Goal: Task Accomplishment & Management: Complete application form

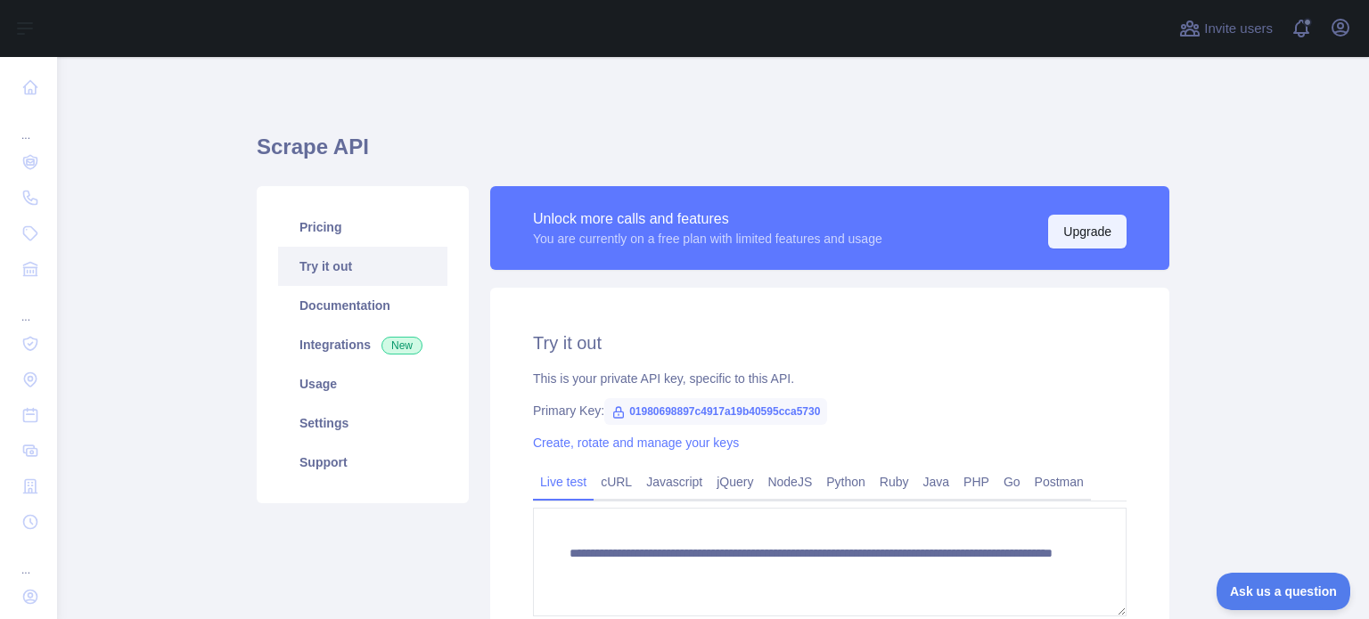
click at [1100, 225] on button "Upgrade" at bounding box center [1087, 232] width 78 height 34
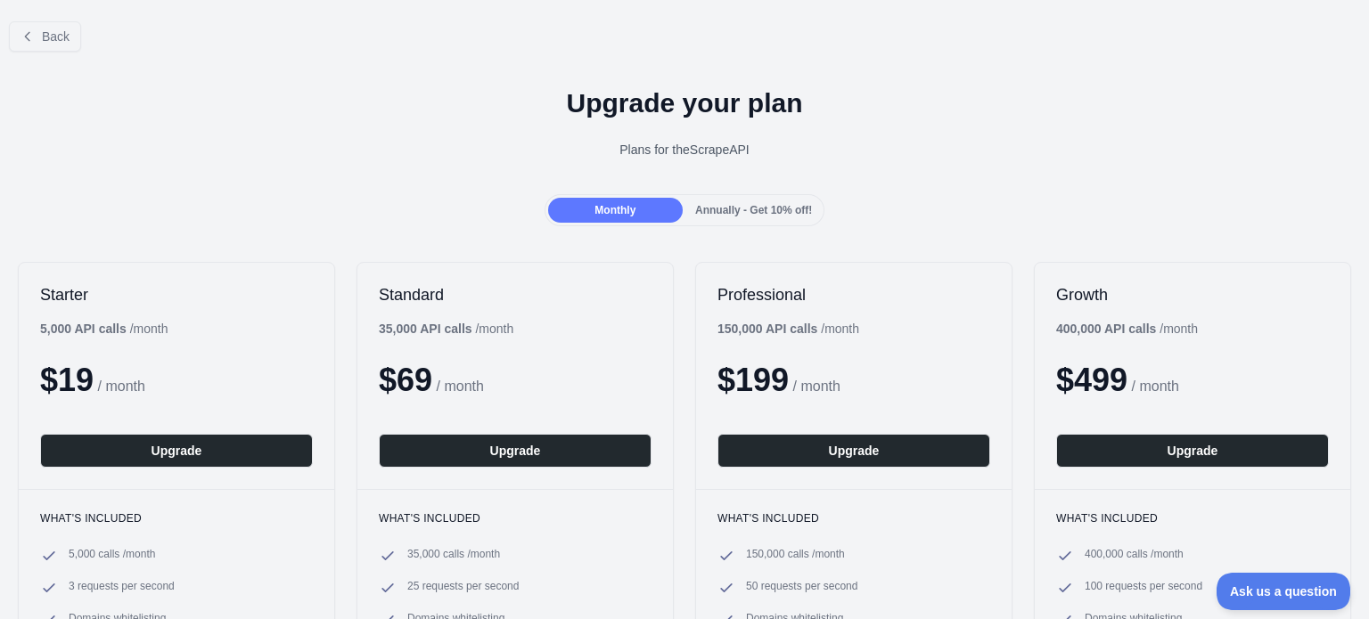
click at [740, 206] on span "Annually - Get 10% off!" at bounding box center [753, 210] width 117 height 12
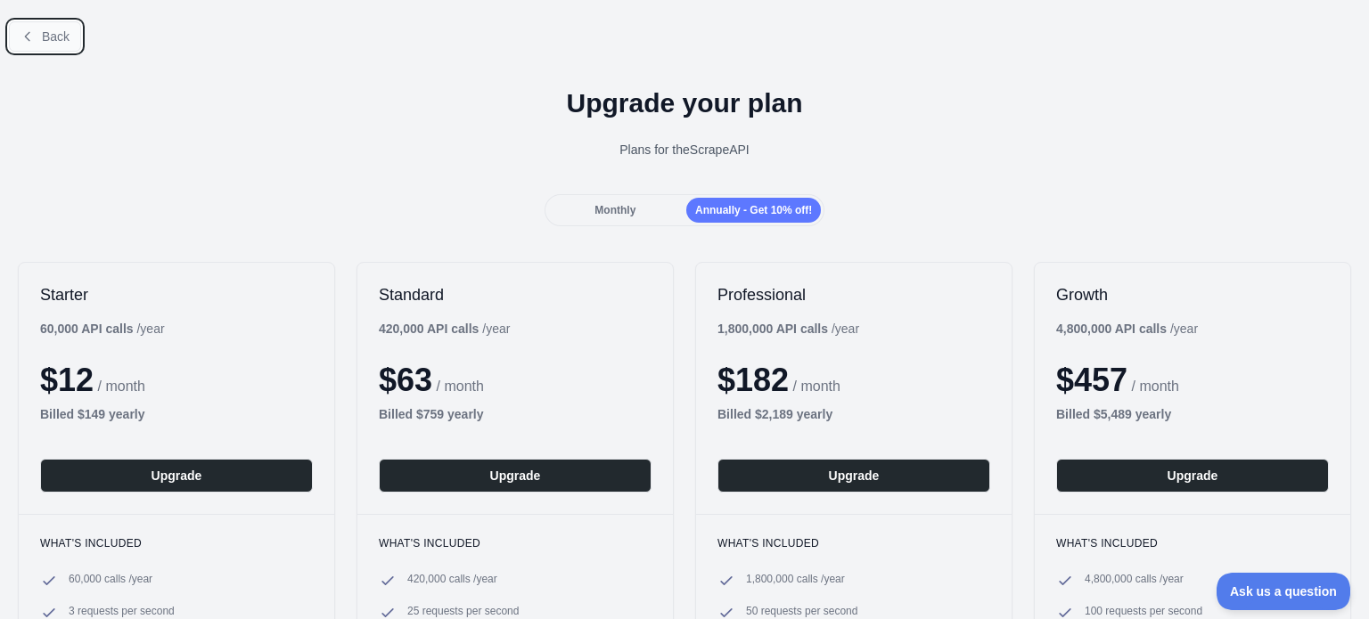
click at [44, 38] on span "Back" at bounding box center [56, 36] width 28 height 14
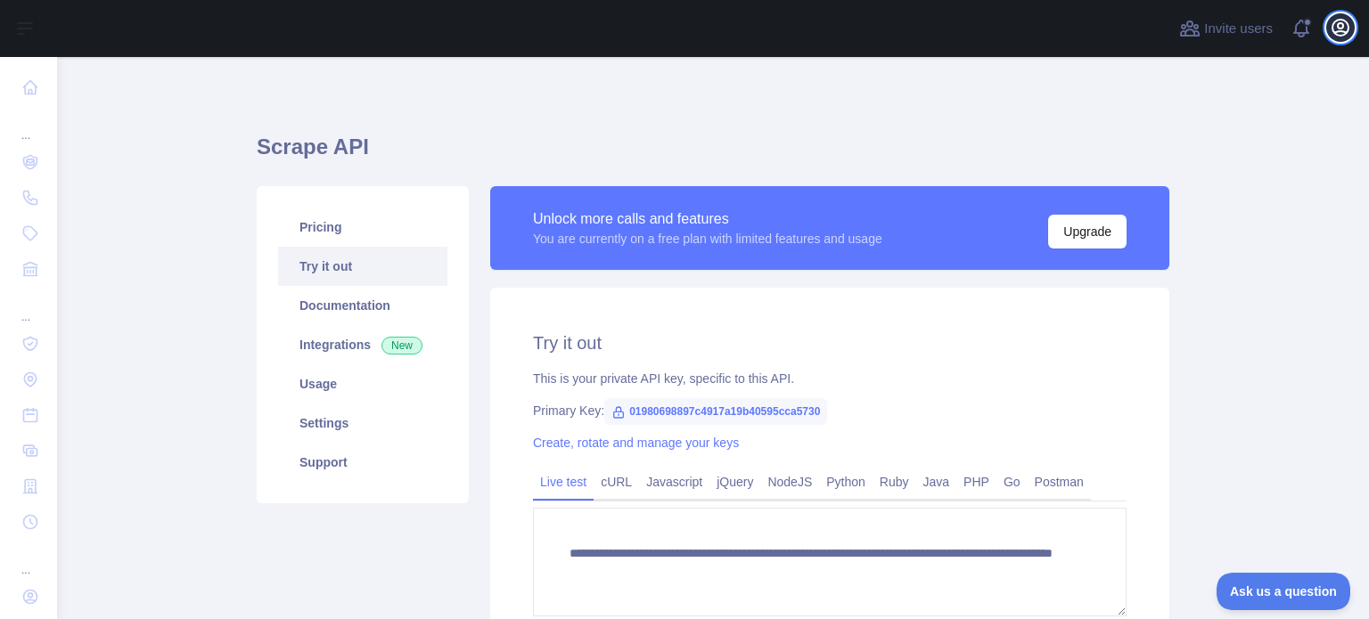
click at [1350, 30] on icon "button" at bounding box center [1339, 27] width 21 height 21
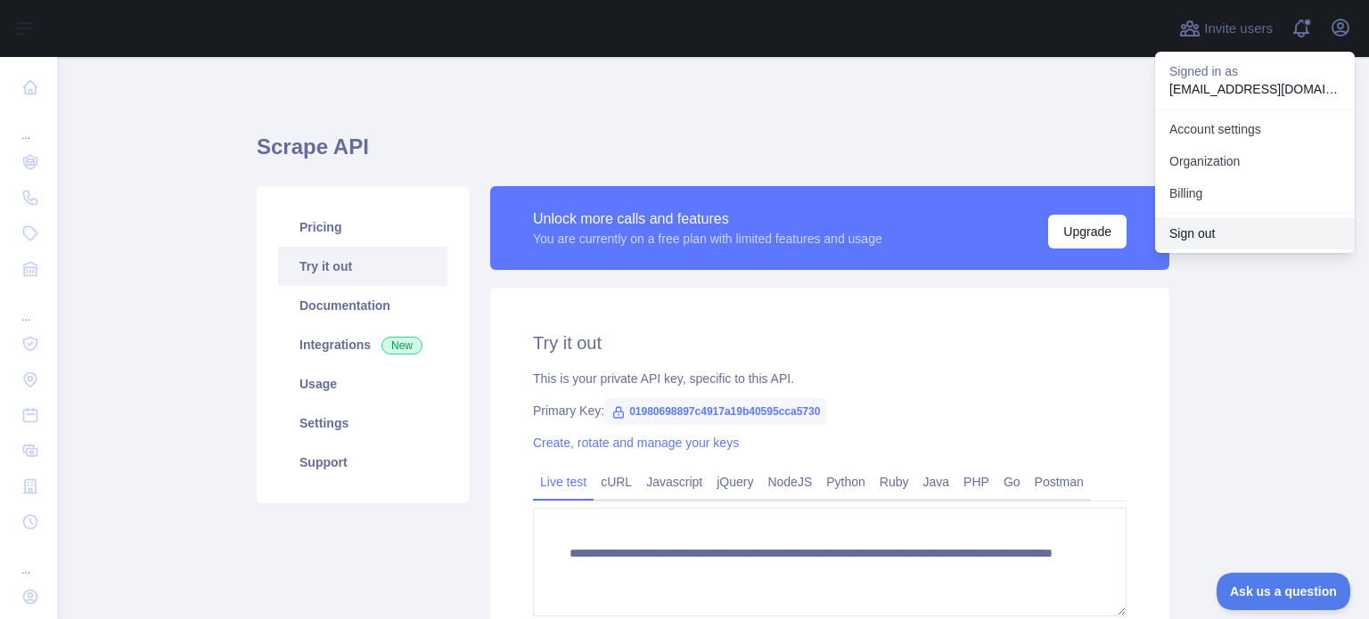
click at [1211, 233] on button "Sign out" at bounding box center [1255, 233] width 200 height 32
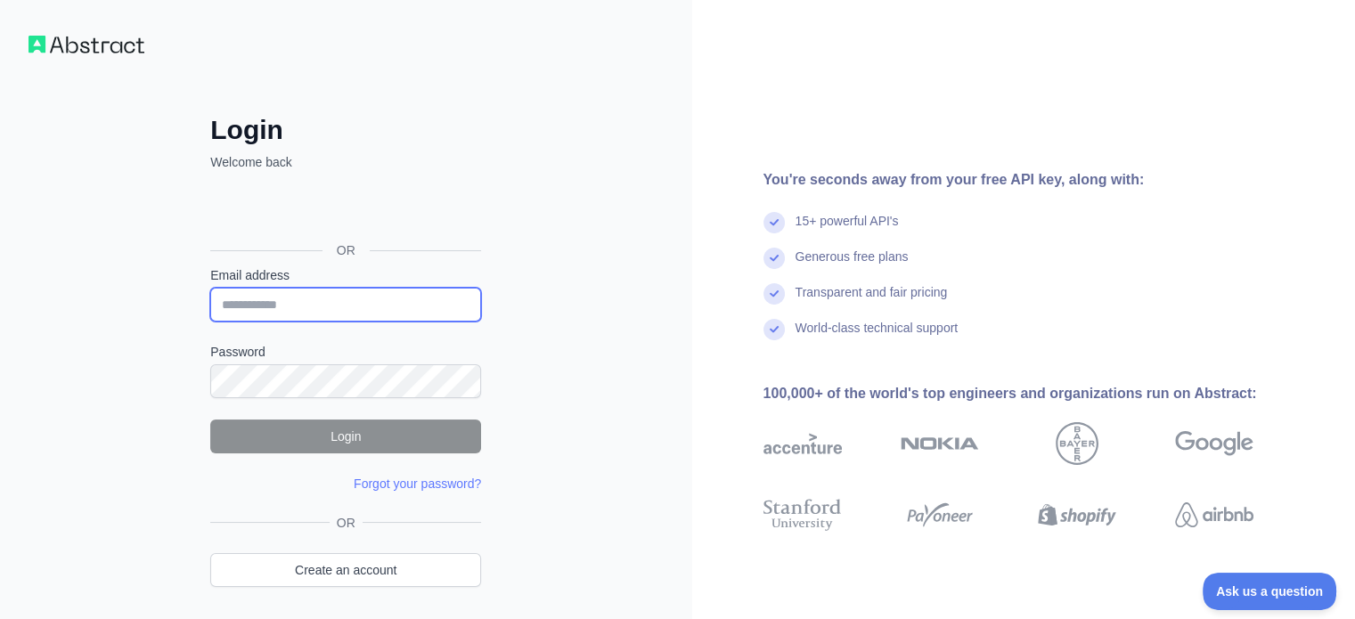
click at [371, 300] on input "Email address" at bounding box center [345, 305] width 271 height 34
paste input "**********"
type input "**********"
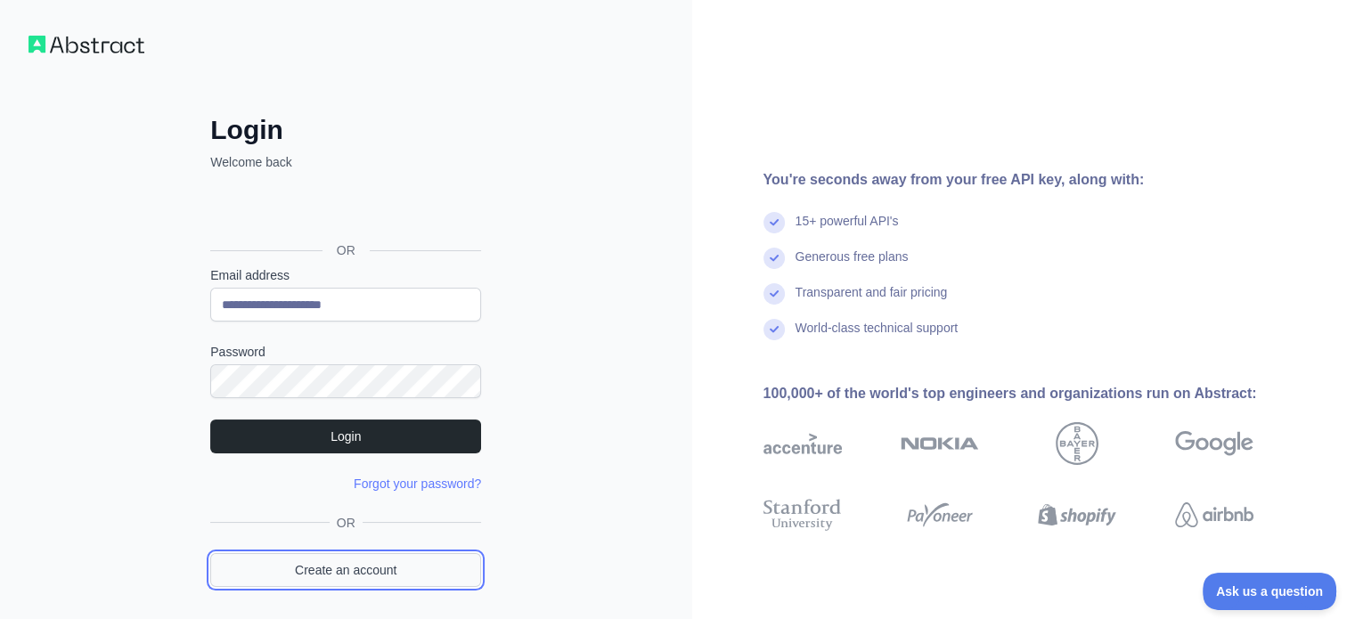
click at [323, 566] on link "Create an account" at bounding box center [345, 570] width 271 height 34
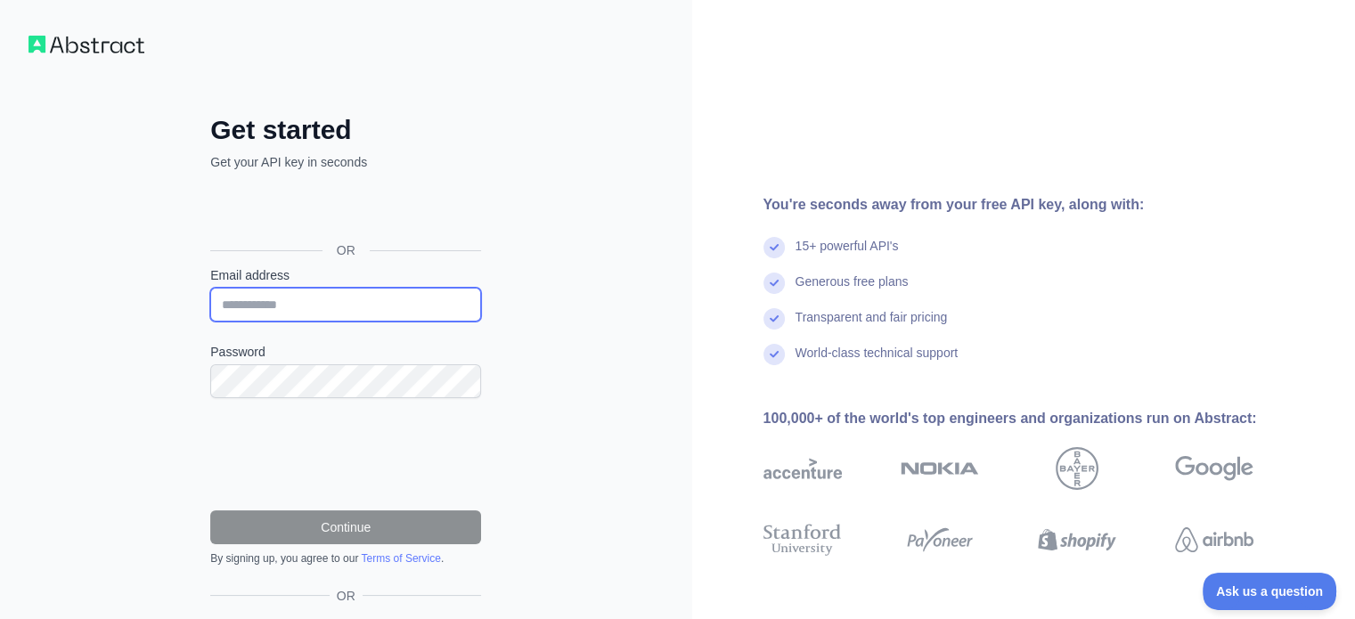
click at [353, 292] on input "Email address" at bounding box center [345, 305] width 271 height 34
paste input "**********"
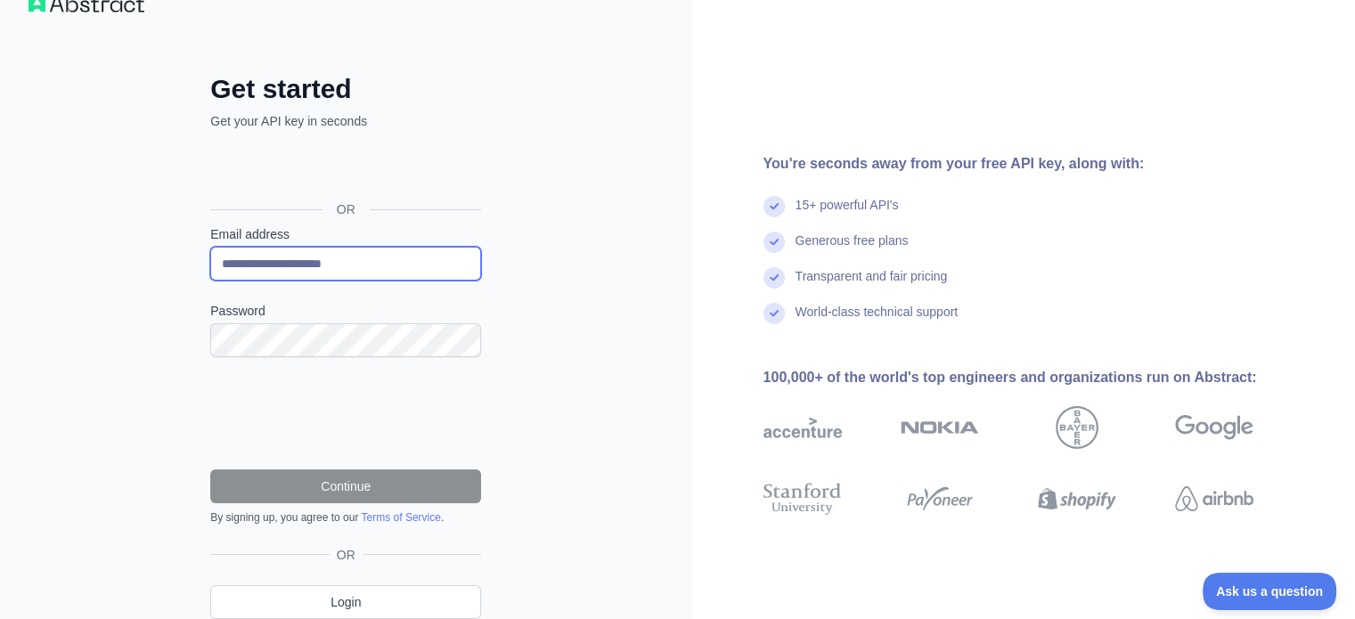
scroll to position [43, 0]
type input "**********"
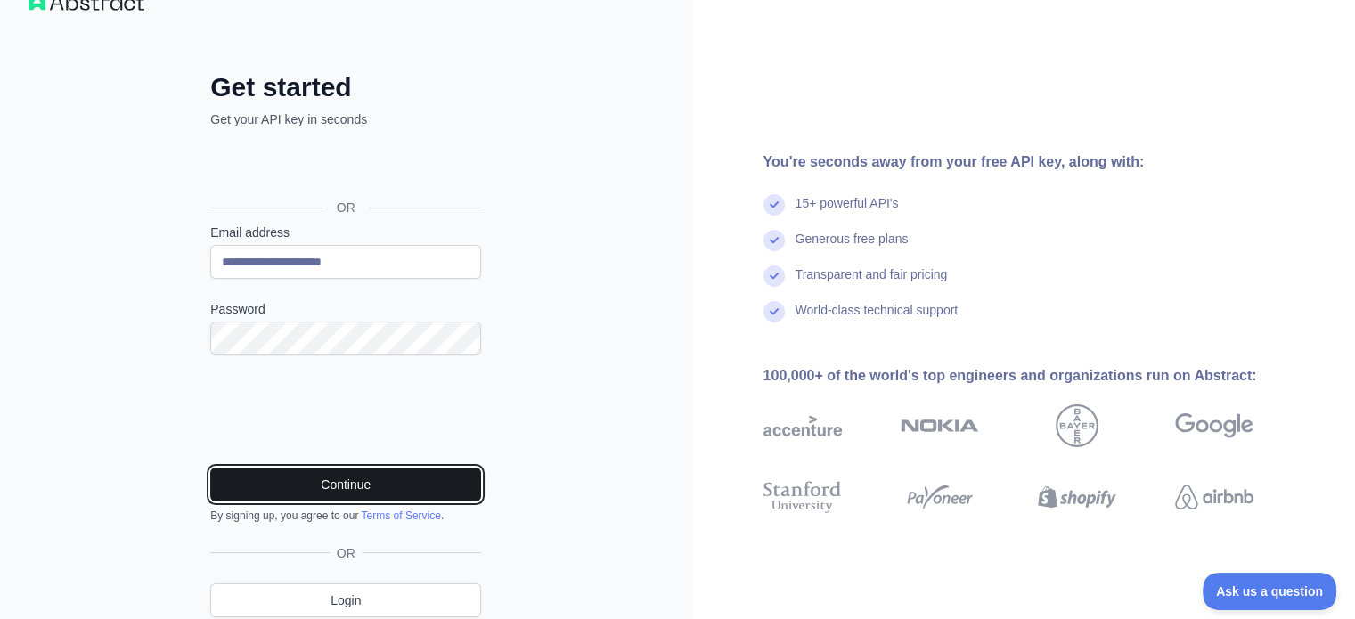
click at [342, 480] on button "Continue" at bounding box center [345, 485] width 271 height 34
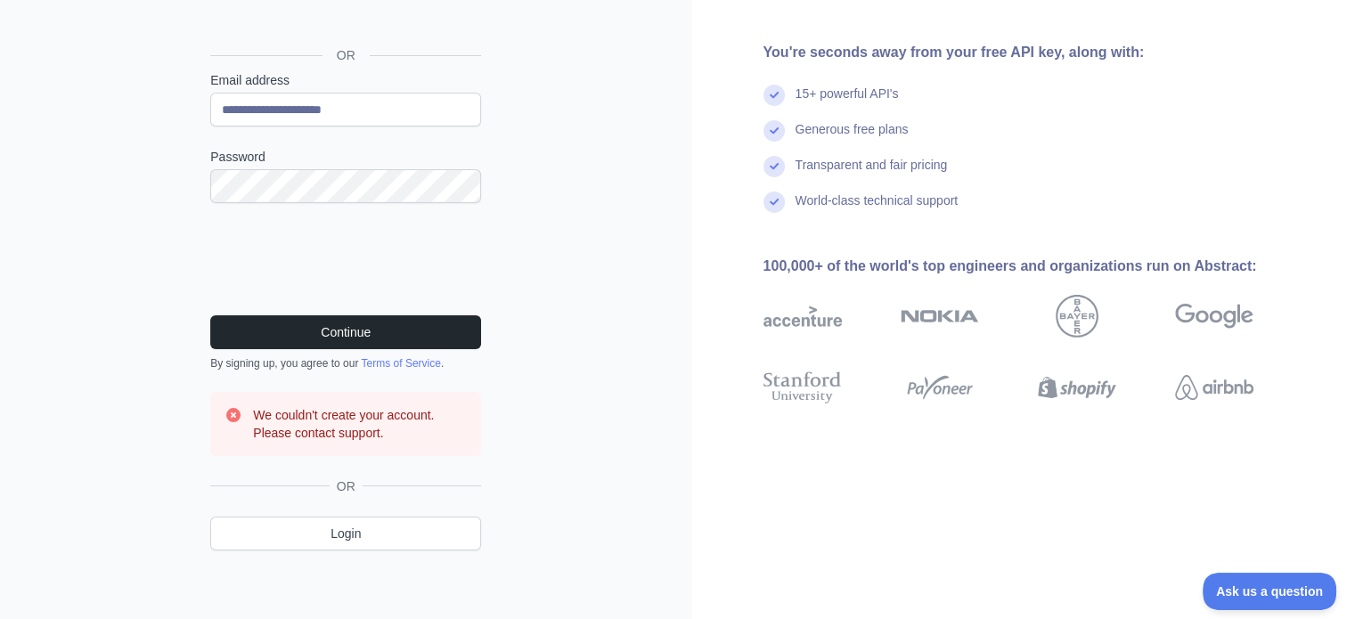
scroll to position [135, 0]
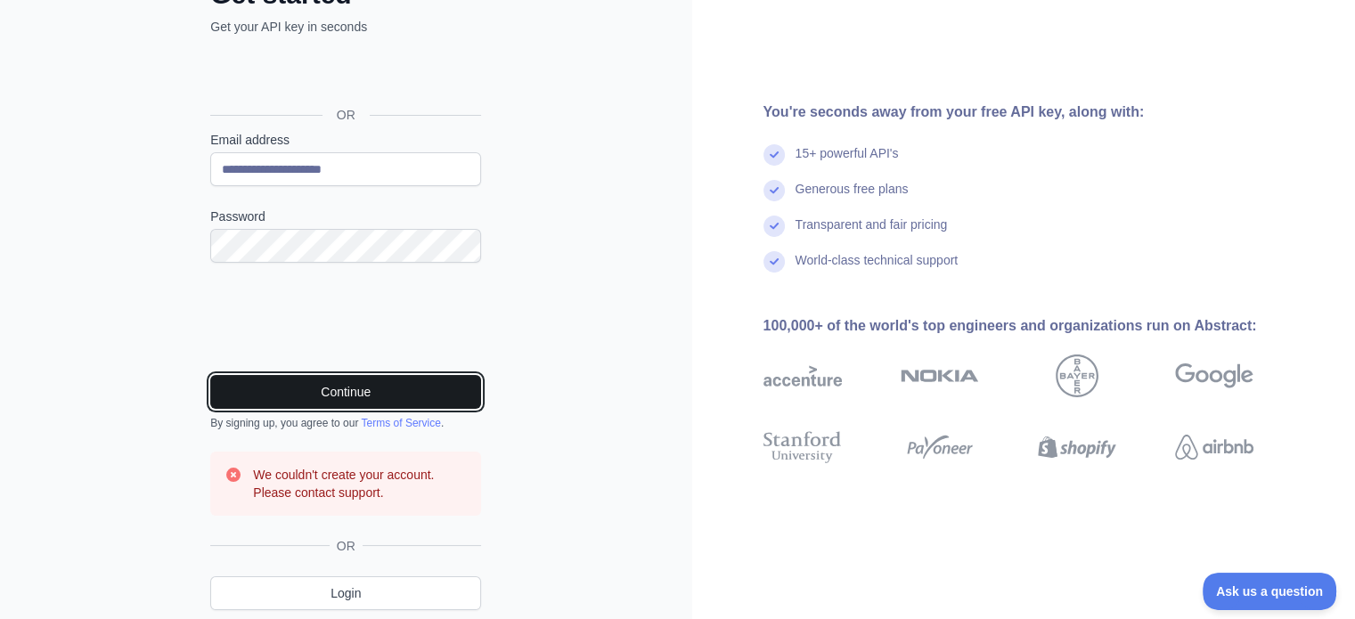
click at [348, 388] on button "Continue" at bounding box center [345, 392] width 271 height 34
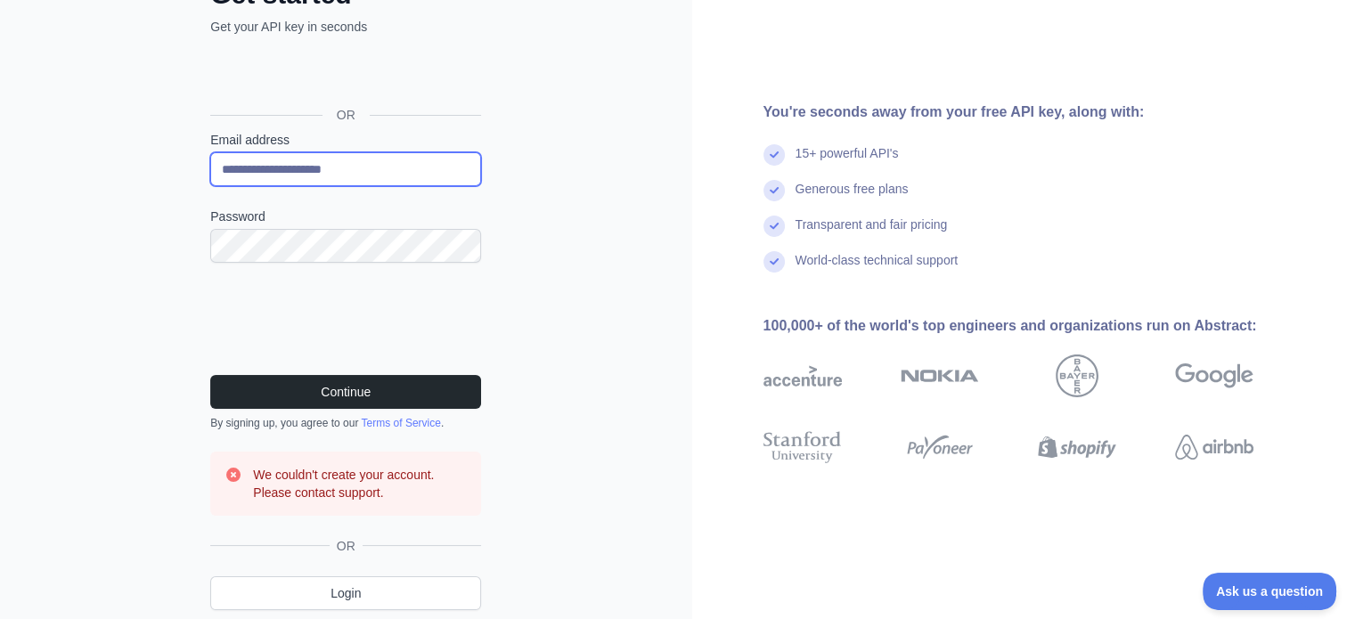
click at [395, 168] on input "**********" at bounding box center [345, 169] width 271 height 34
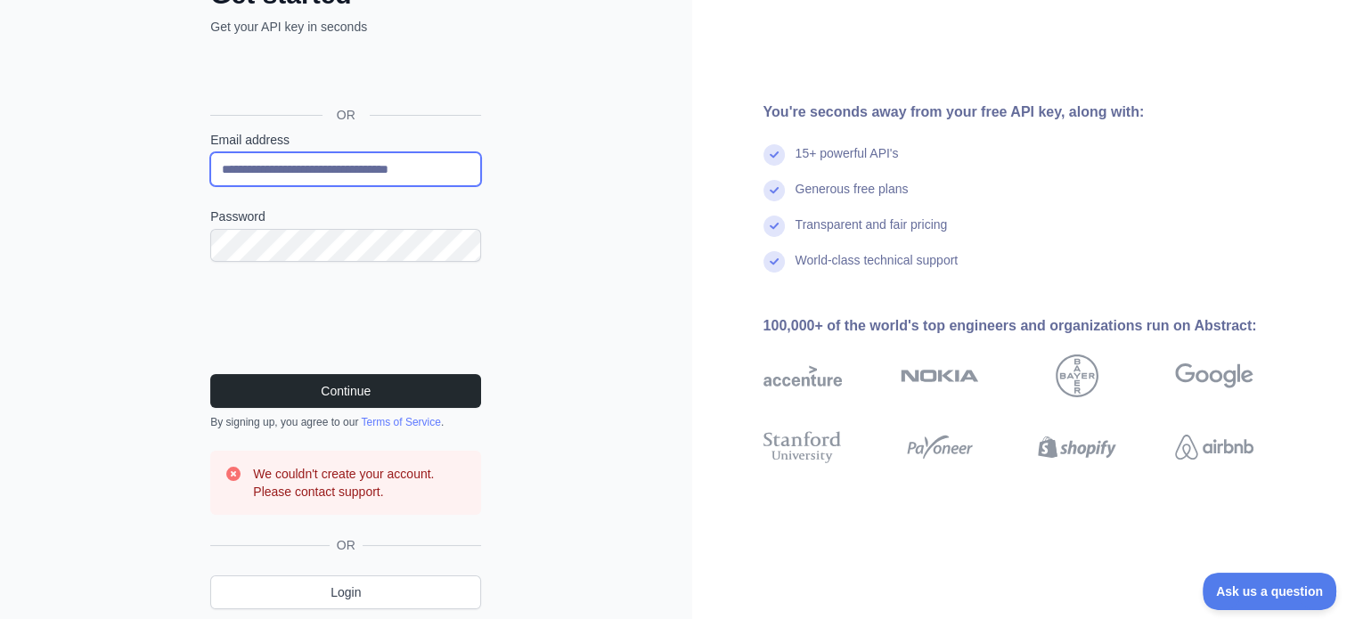
scroll to position [0, 0]
type input "*"
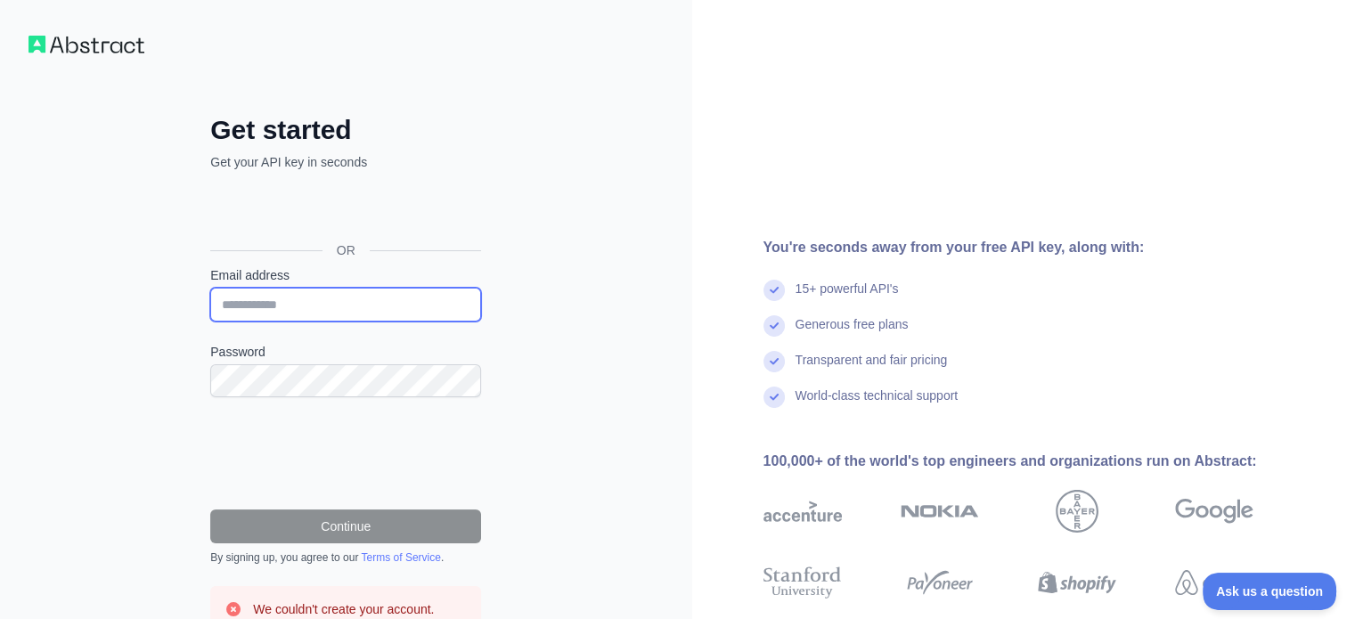
click at [330, 298] on input "Email address" at bounding box center [345, 305] width 271 height 34
type input "**********"
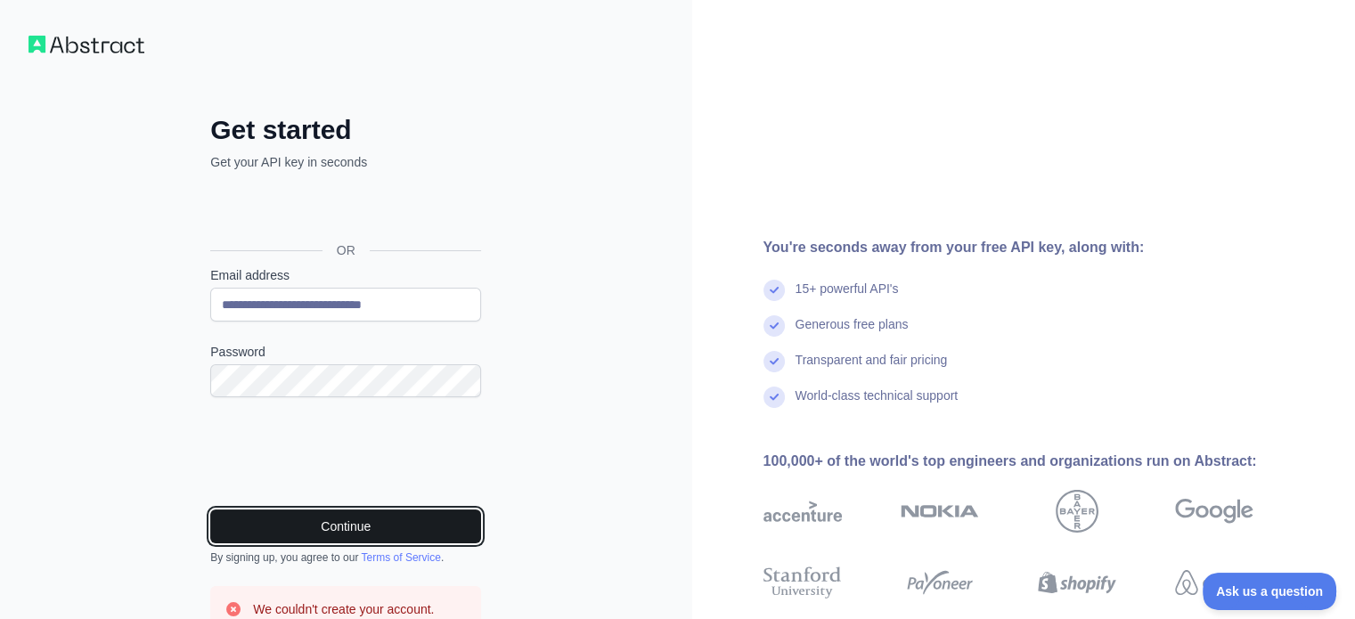
click at [342, 524] on button "Continue" at bounding box center [345, 527] width 271 height 34
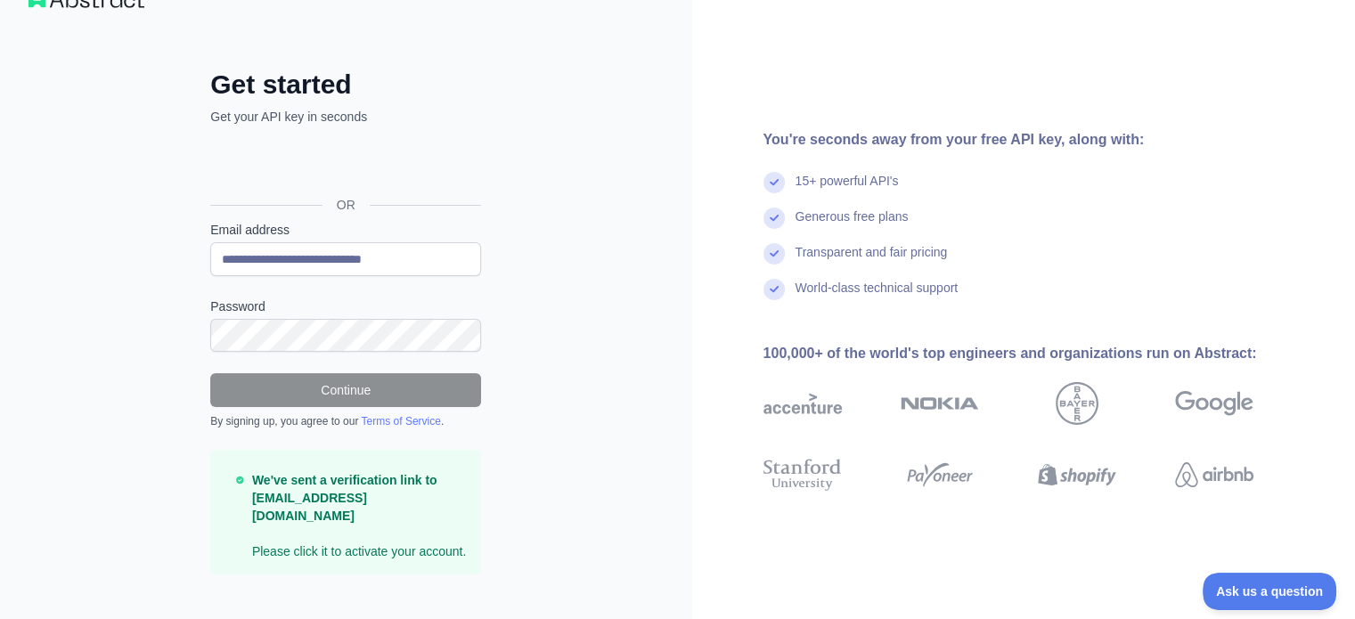
scroll to position [53, 0]
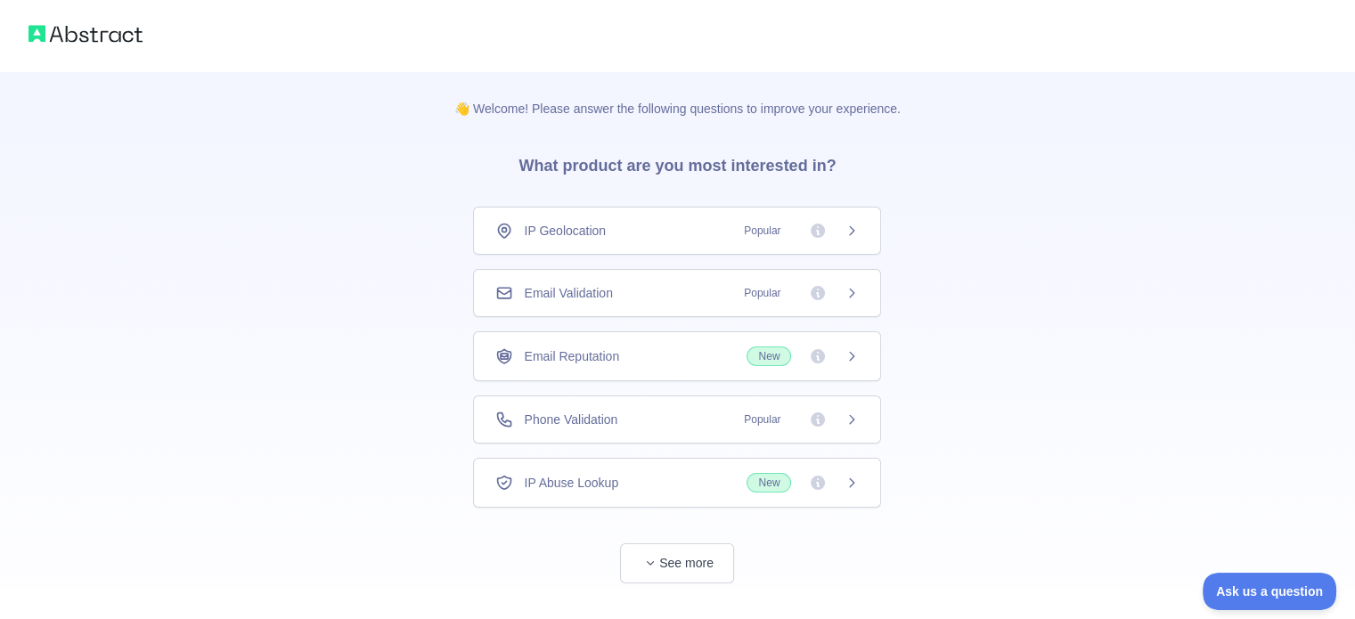
scroll to position [32, 0]
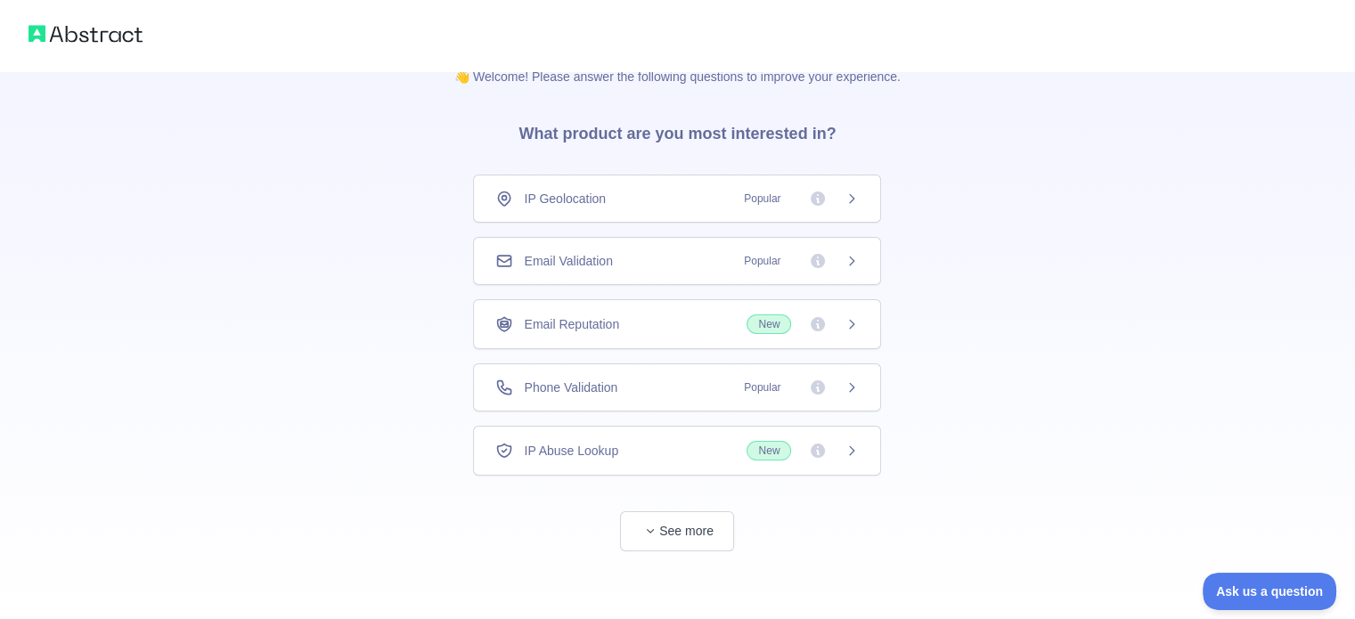
click at [666, 270] on div "Email Validation Popular" at bounding box center [677, 261] width 408 height 48
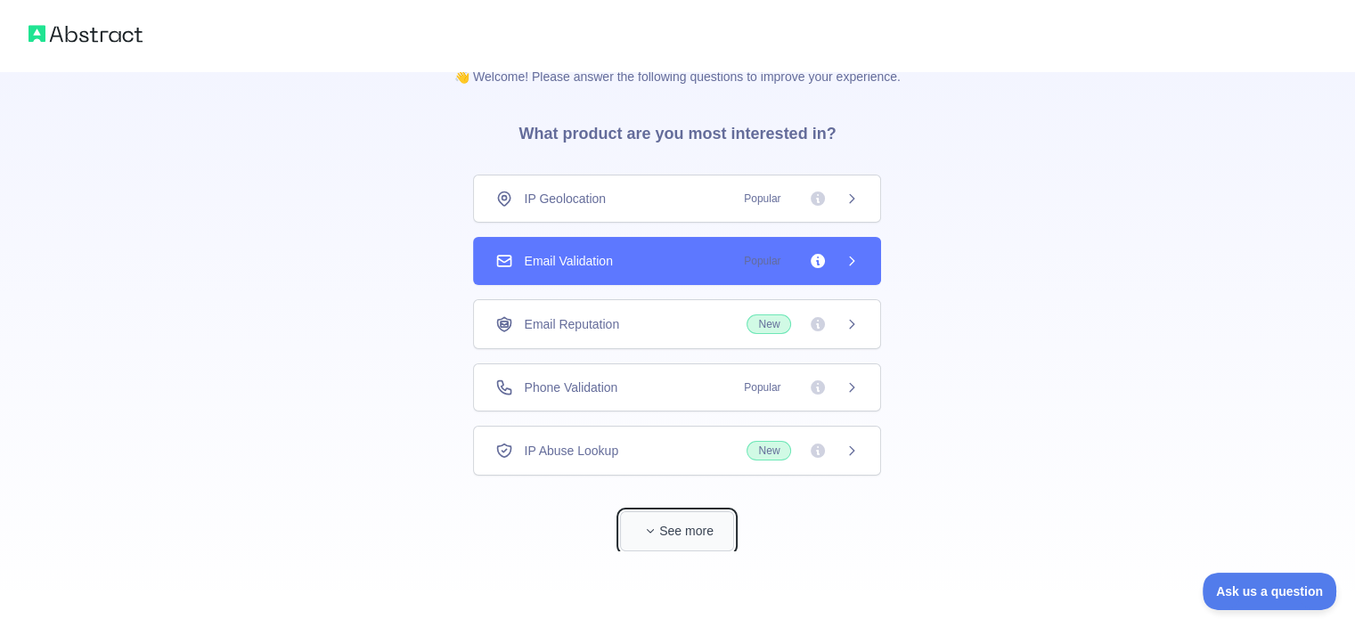
click at [695, 528] on button "See more" at bounding box center [677, 531] width 114 height 40
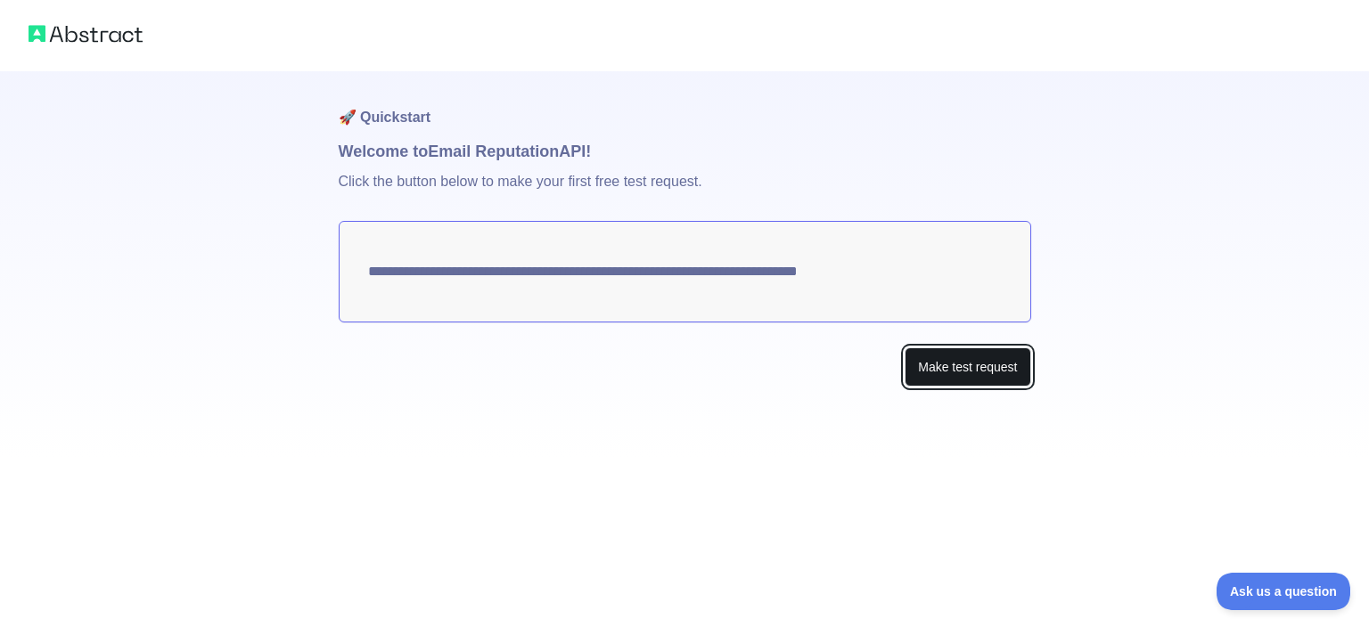
click at [952, 364] on button "Make test request" at bounding box center [967, 368] width 126 height 40
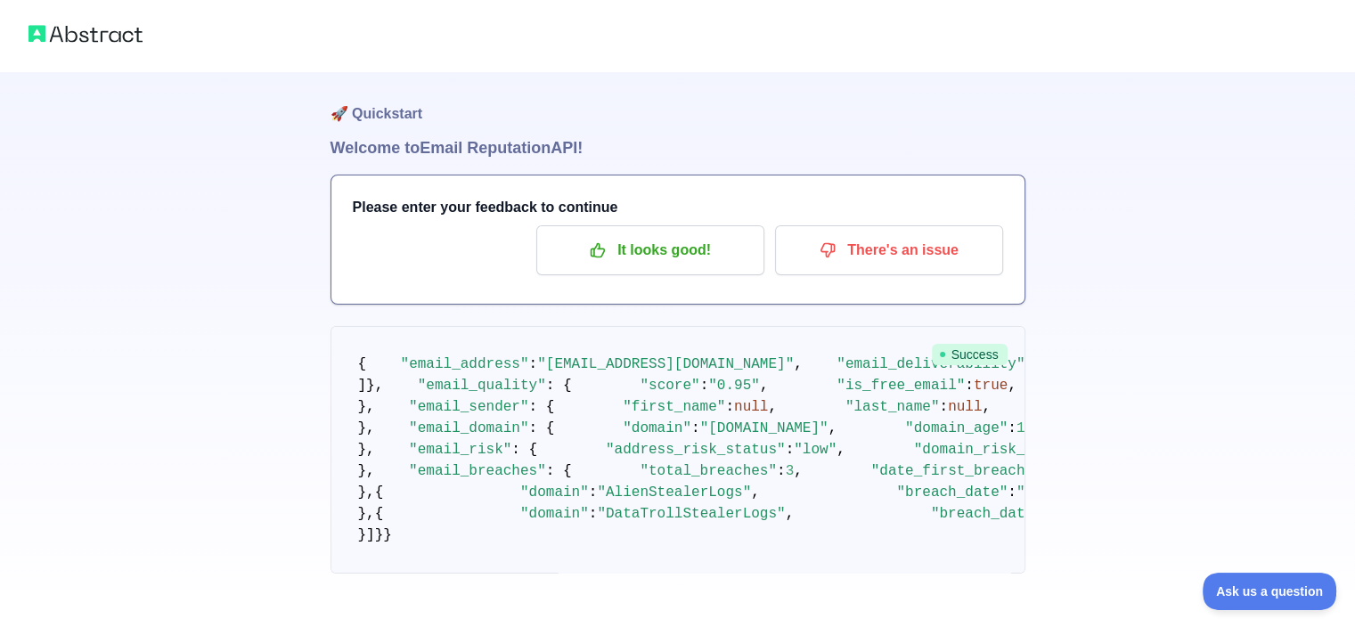
scroll to position [11, 0]
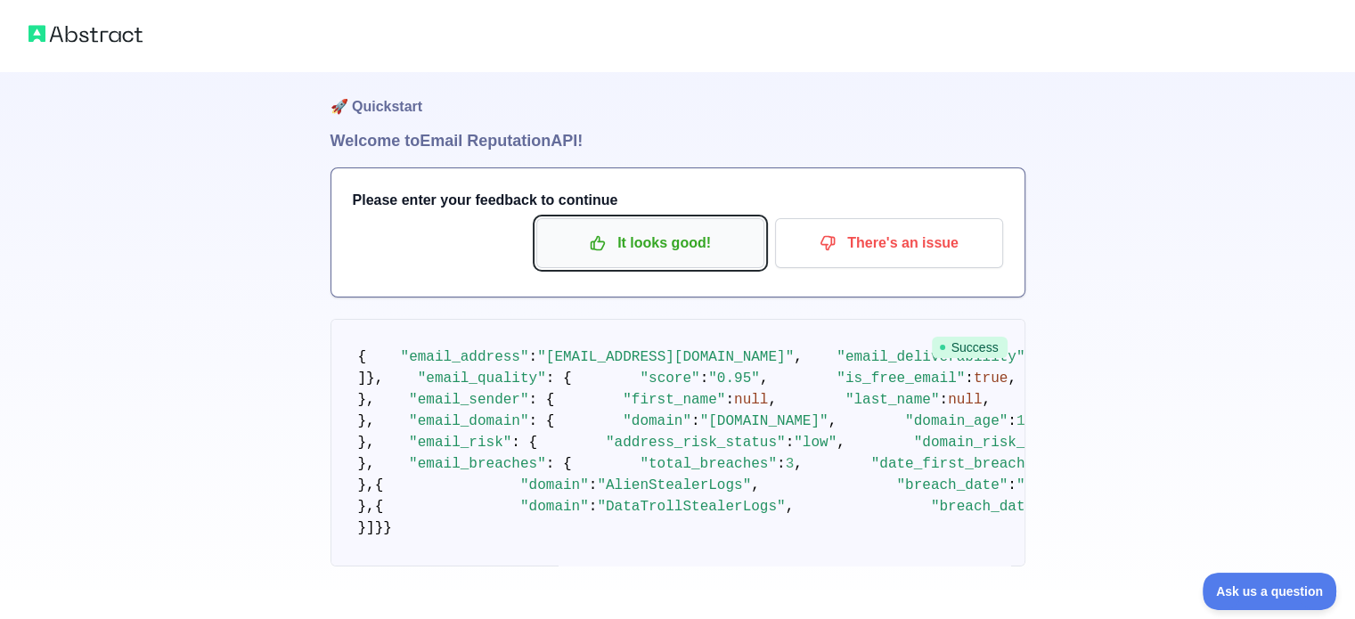
click at [674, 256] on p "It looks good!" at bounding box center [650, 243] width 201 height 30
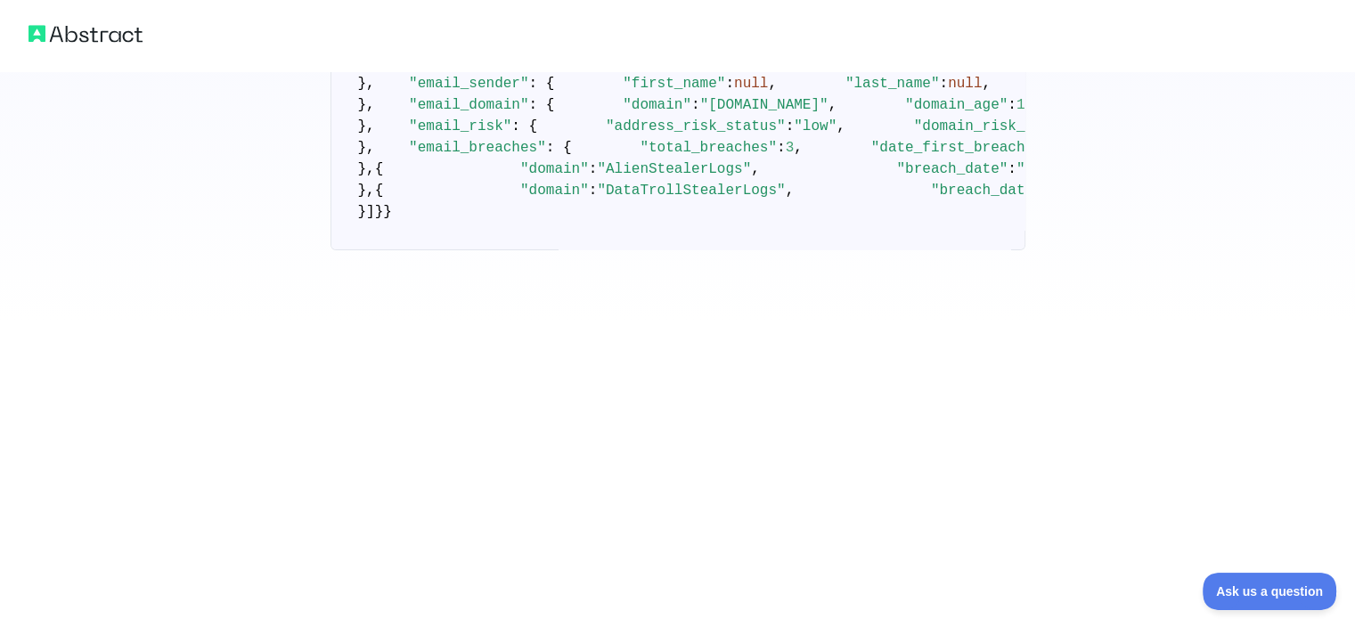
scroll to position [334, 0]
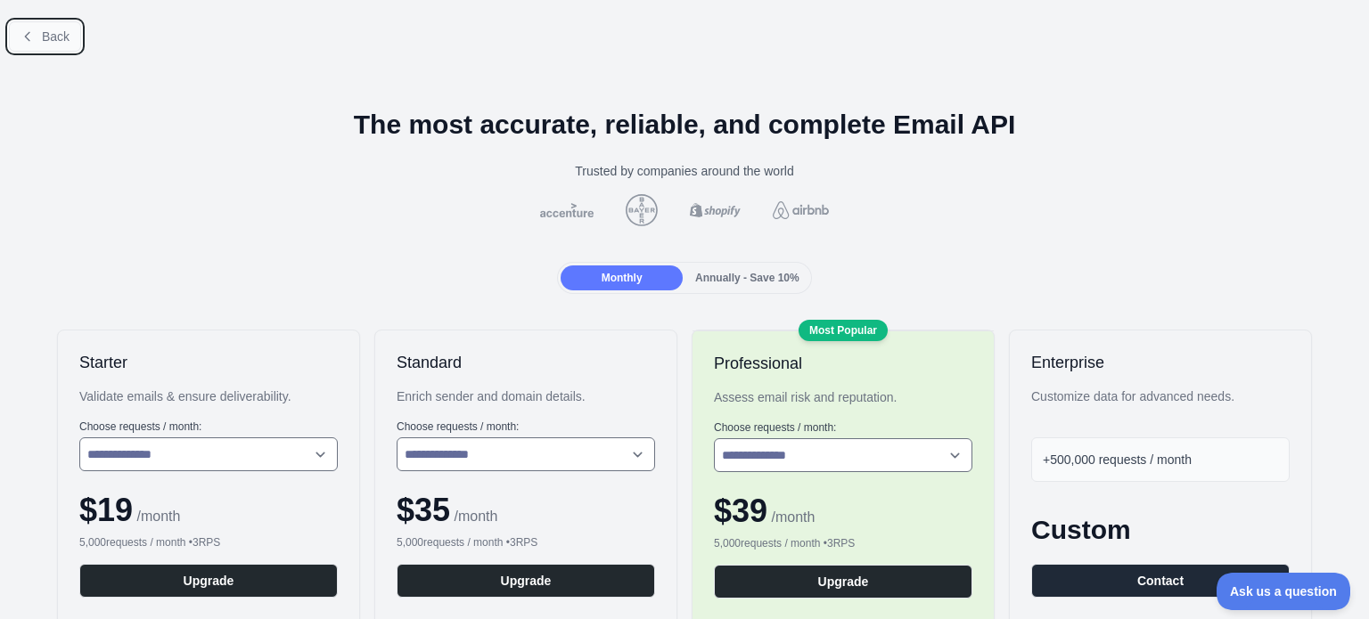
click at [45, 34] on span "Back" at bounding box center [56, 36] width 28 height 14
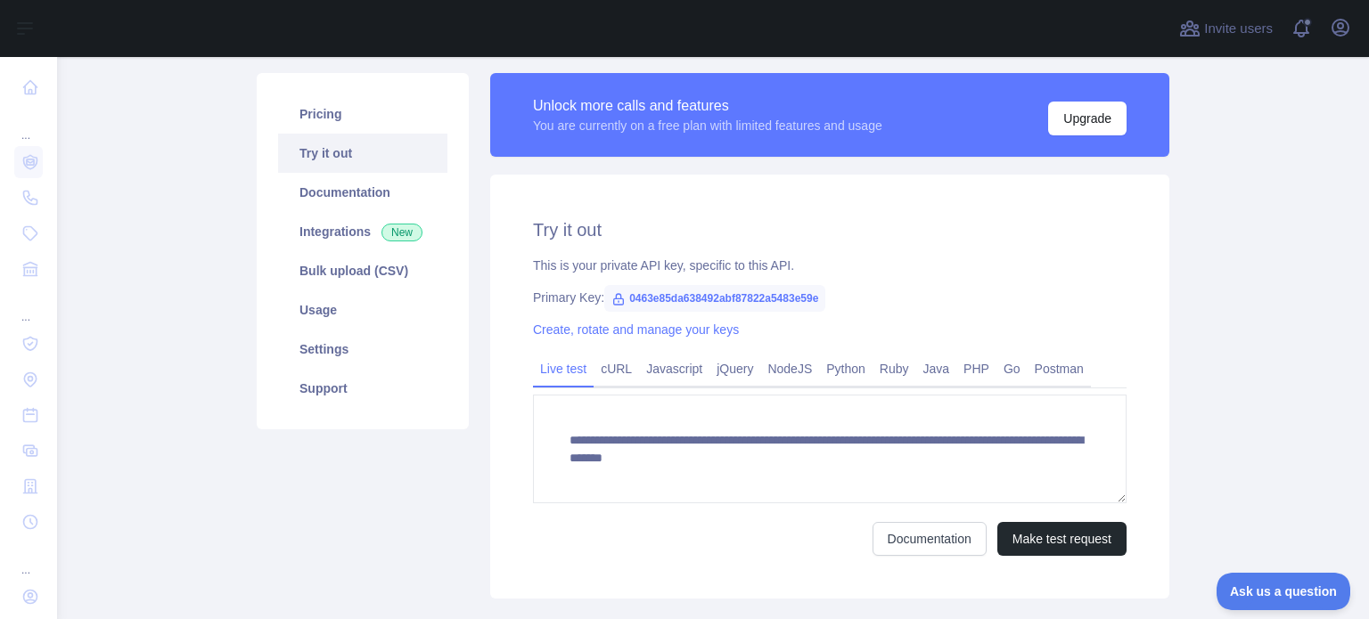
scroll to position [117, 0]
drag, startPoint x: 620, startPoint y: 295, endPoint x: 810, endPoint y: 296, distance: 189.8
click at [810, 296] on span "0463e85da638492abf87822a5483e59e" at bounding box center [714, 297] width 221 height 27
copy span "0463e85da638492abf87822a5483e59e"
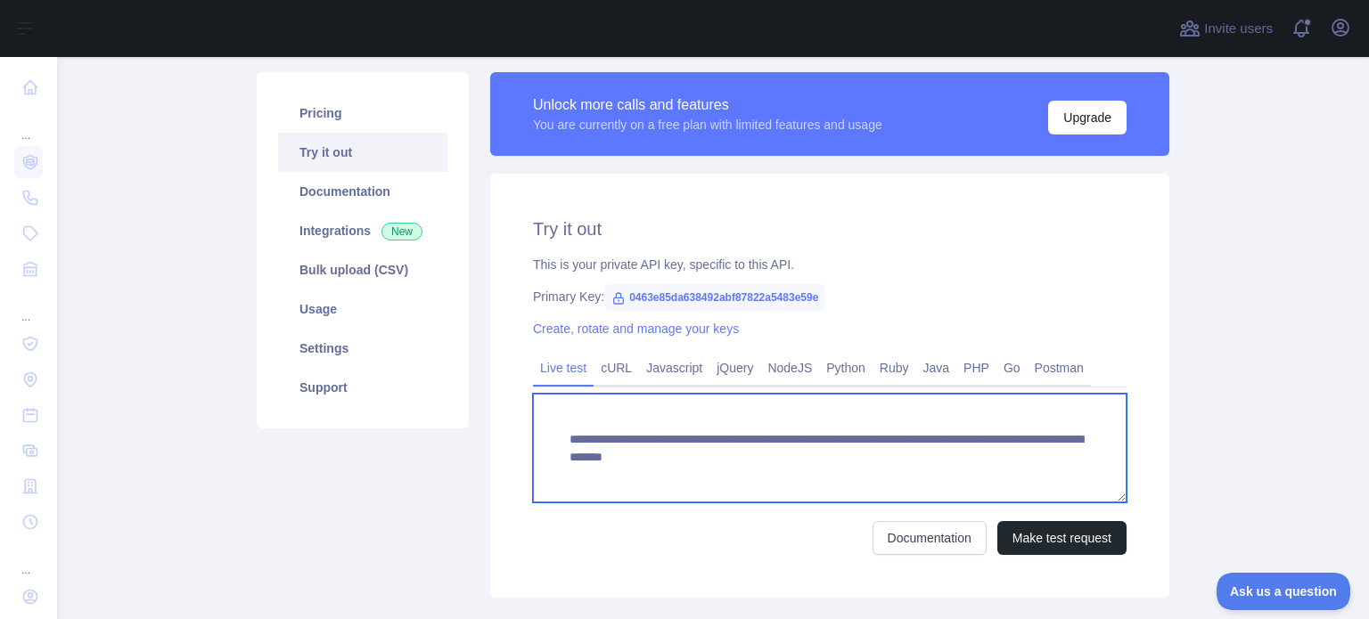
drag, startPoint x: 562, startPoint y: 439, endPoint x: 871, endPoint y: 463, distance: 310.1
click at [871, 463] on textarea "**********" at bounding box center [829, 448] width 593 height 109
